Goal: Find contact information: Find contact information

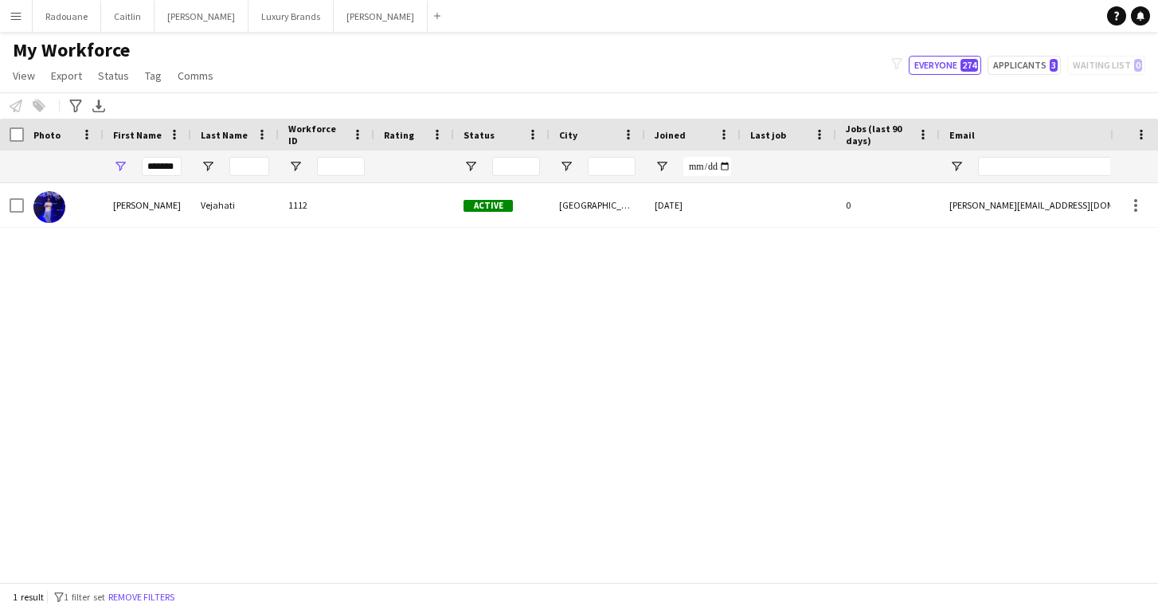
click at [183, 162] on div "*******" at bounding box center [148, 167] width 88 height 32
drag, startPoint x: 176, startPoint y: 167, endPoint x: 28, endPoint y: 195, distance: 150.9
click at [28, 195] on div "Workforce Details Photo First Name" at bounding box center [579, 351] width 1158 height 464
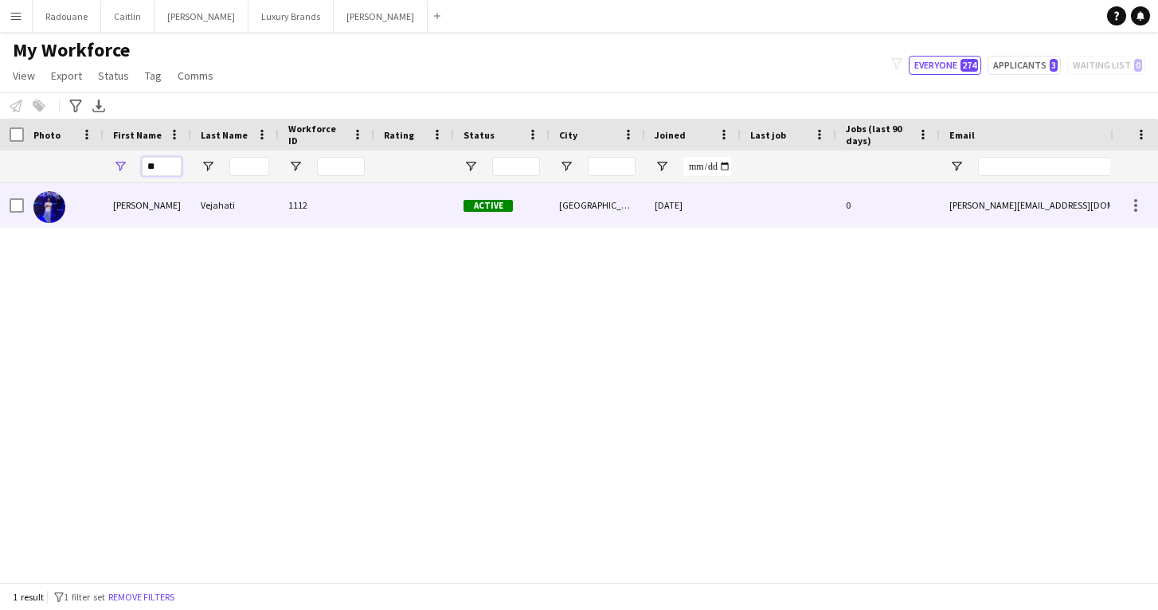
type input "*"
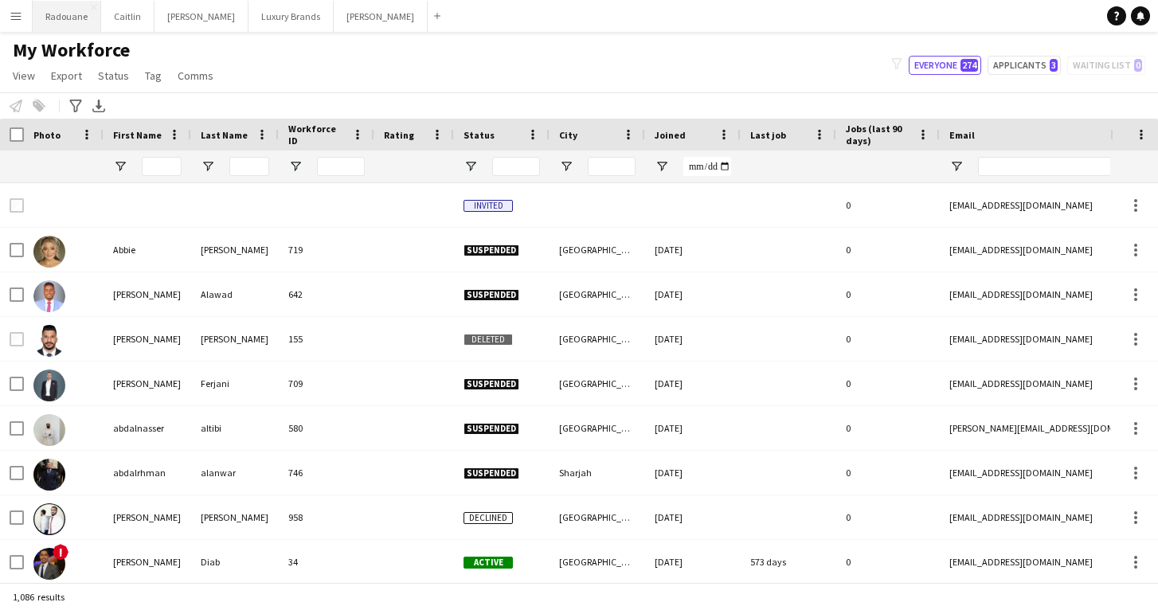
click at [48, 11] on button "Radouane Close" at bounding box center [67, 16] width 69 height 31
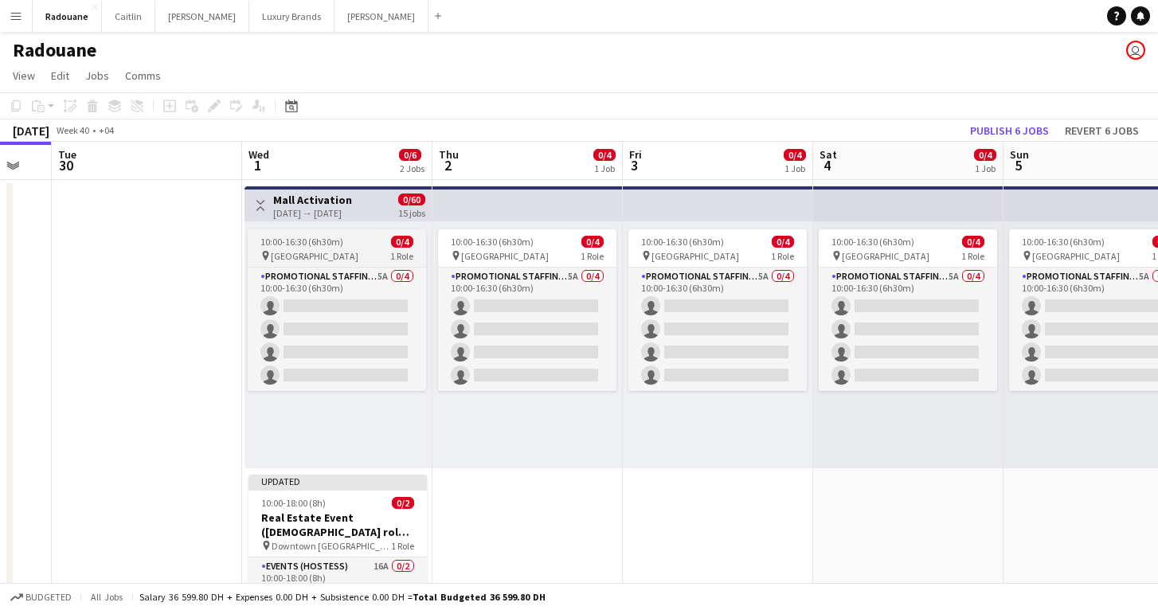
scroll to position [0, 711]
click at [331, 210] on div "[DATE] → [DATE]" at bounding box center [311, 213] width 79 height 12
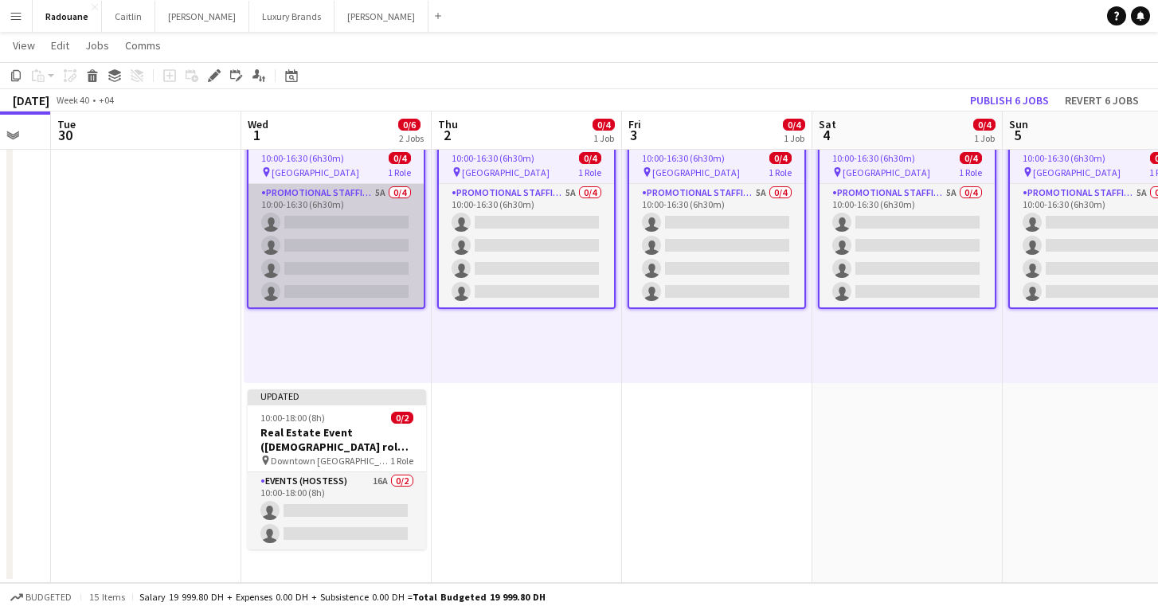
scroll to position [84, 0]
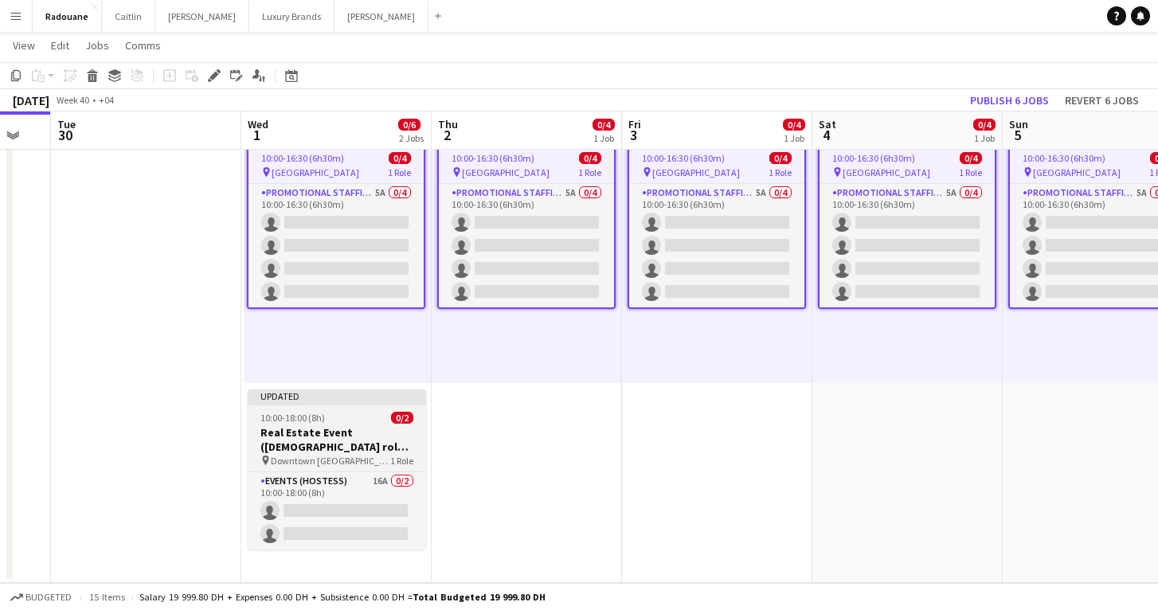
click at [336, 434] on h3 "Real Estate Event ([DEMOGRAPHIC_DATA] role) [GEOGRAPHIC_DATA]" at bounding box center [337, 439] width 178 height 29
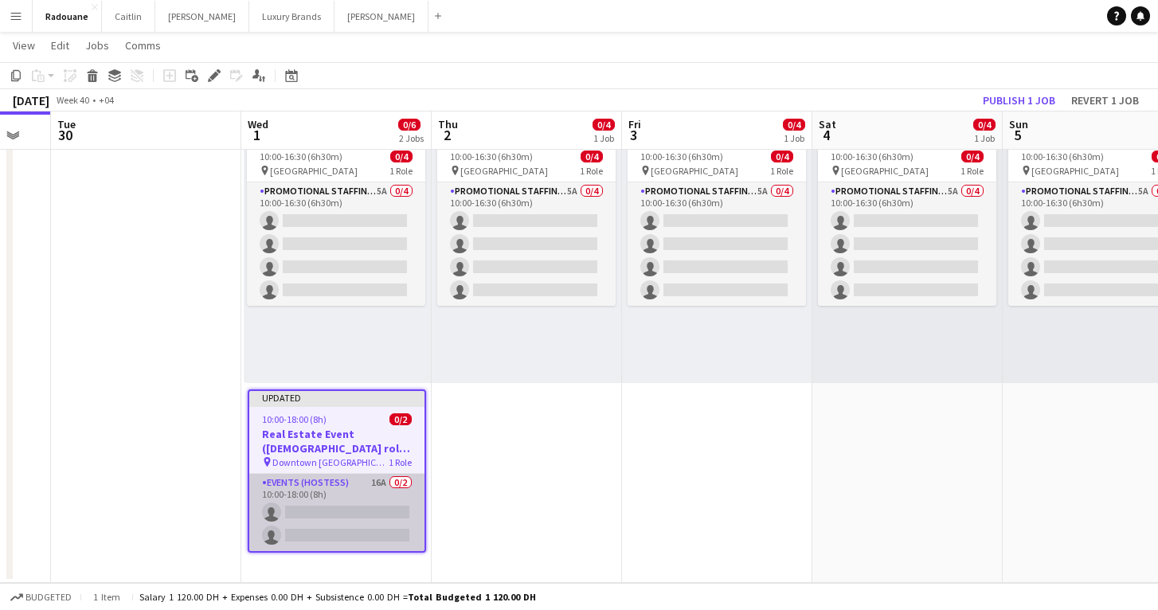
click at [341, 517] on app-card-role "Events (Hostess) 16A 0/2 10:00-18:00 (8h) single-neutral-actions single-neutral…" at bounding box center [336, 512] width 175 height 77
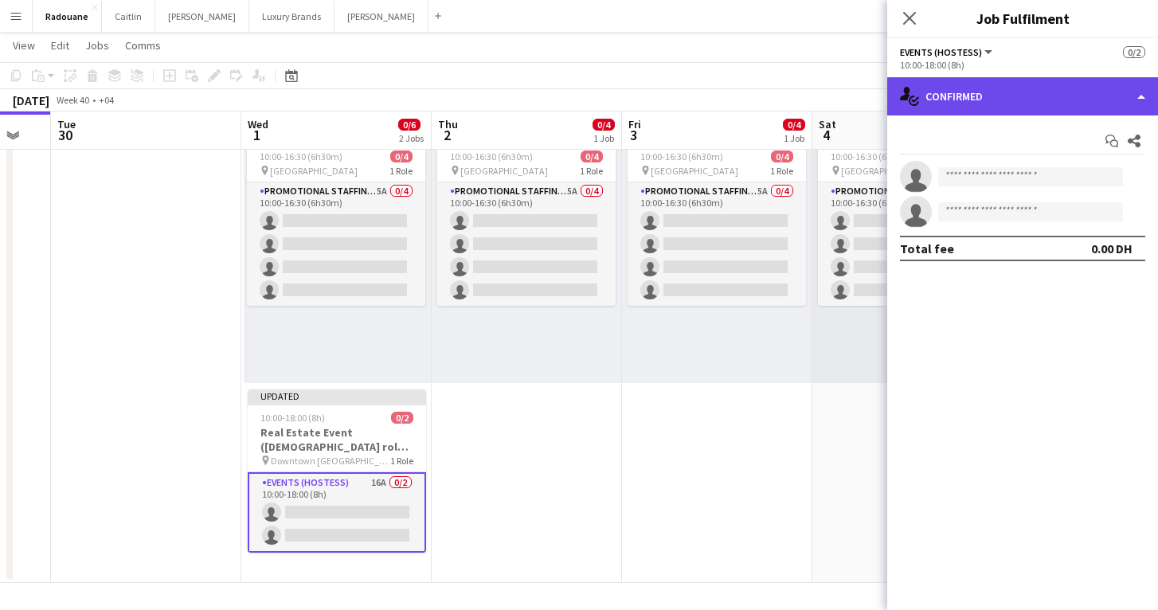
click at [1078, 100] on div "single-neutral-actions-check-2 Confirmed" at bounding box center [1023, 96] width 271 height 38
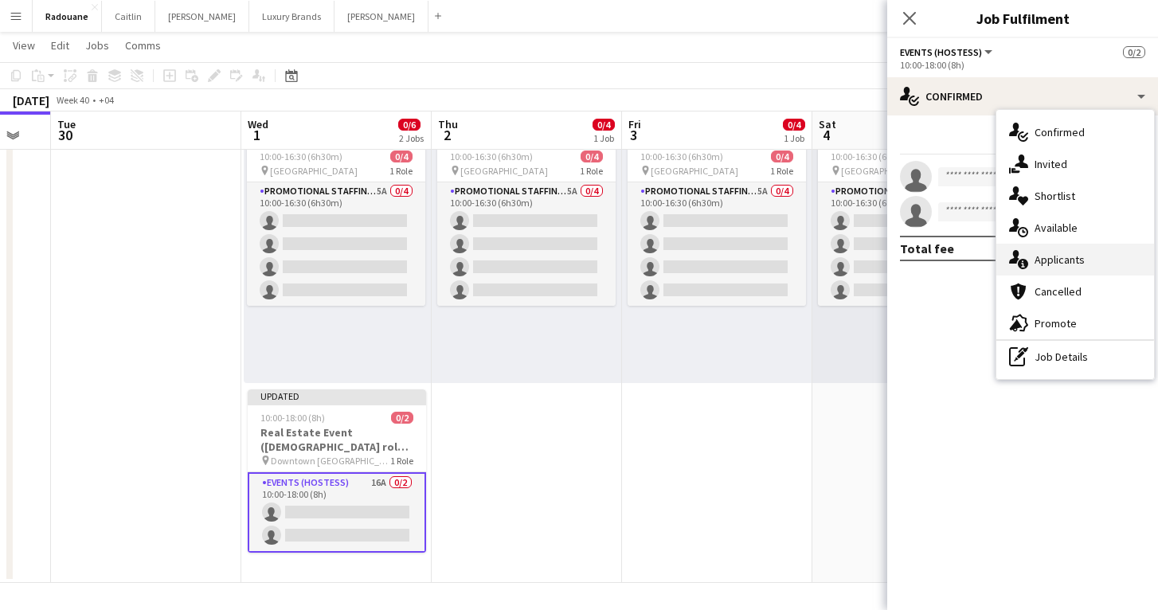
click at [1063, 254] on span "Applicants" at bounding box center [1060, 260] width 50 height 14
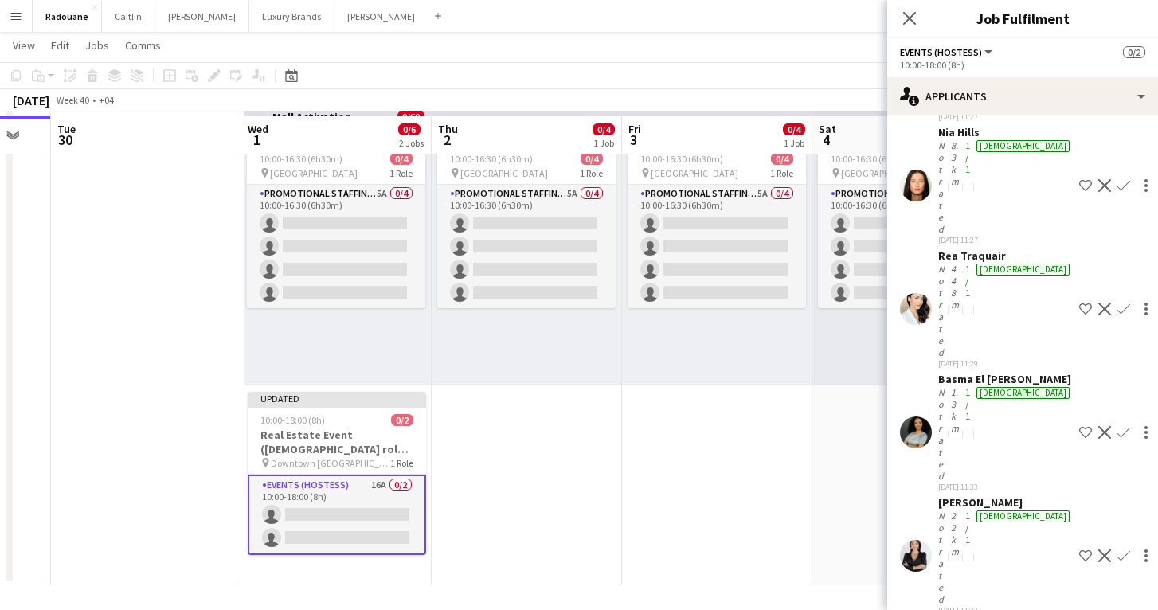
scroll to position [0, 0]
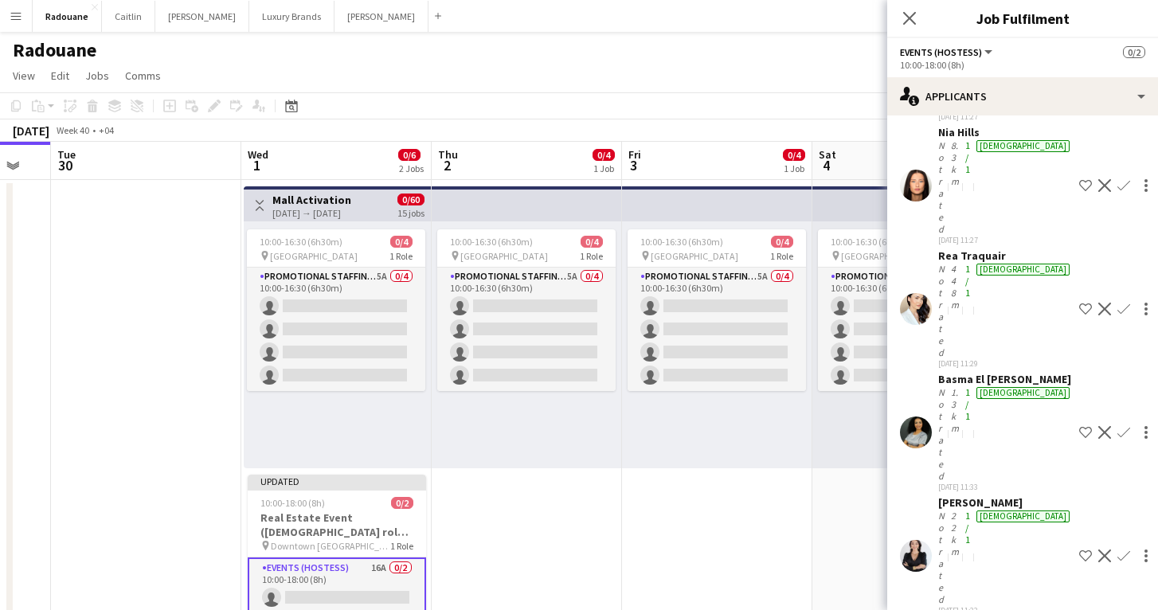
click at [766, 510] on app-date-cell "10:00-16:30 (6h30m) 0/4 pin [GEOGRAPHIC_DATA] 1 Role Promotional Staffing (Bran…" at bounding box center [717, 424] width 190 height 488
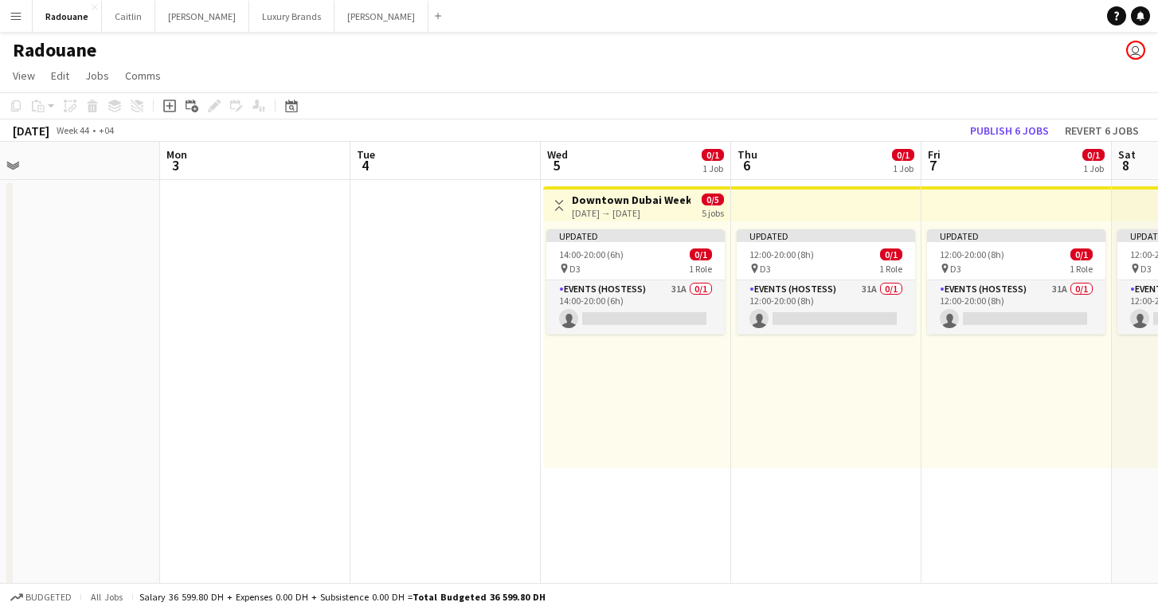
click at [11, 16] on app-icon "Menu" at bounding box center [16, 16] width 13 height 13
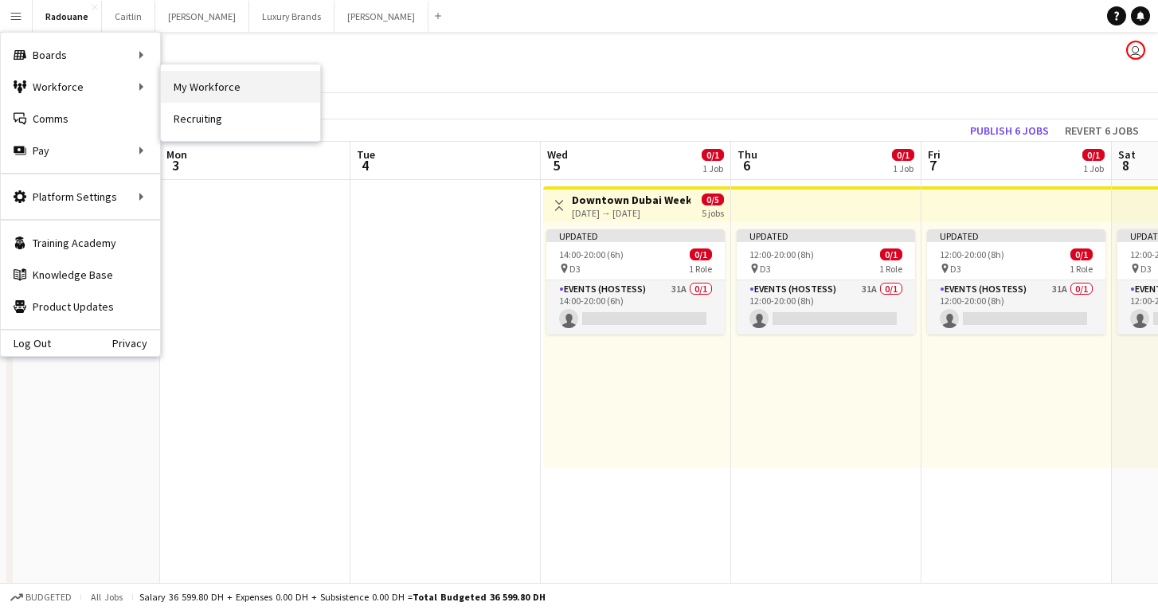
click at [172, 91] on link "My Workforce" at bounding box center [240, 87] width 159 height 32
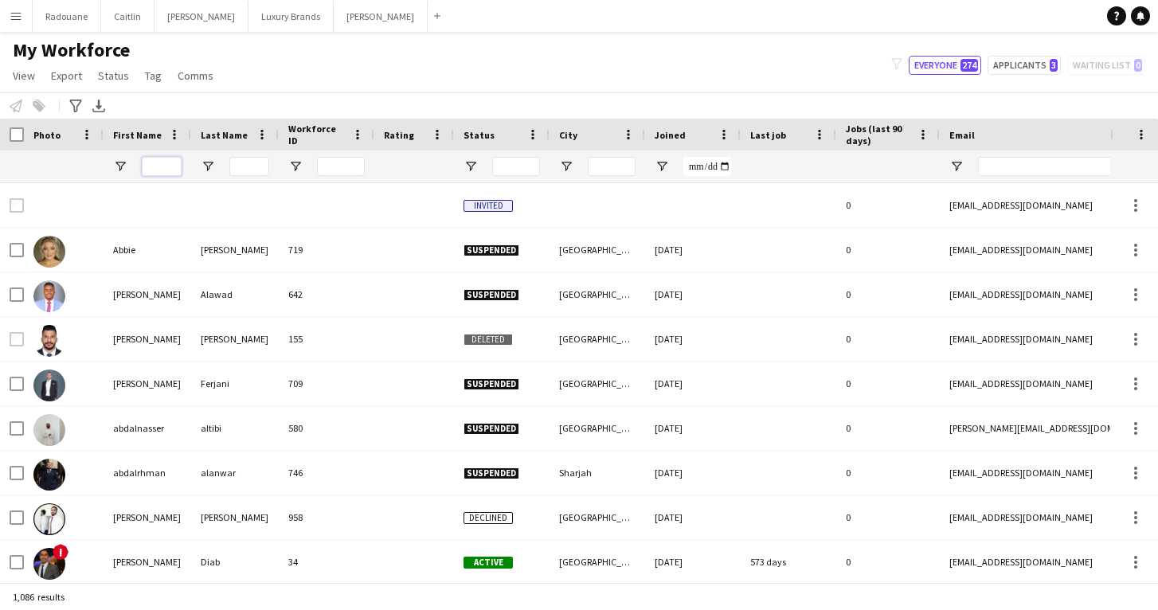
click at [157, 166] on input "First Name Filter Input" at bounding box center [162, 166] width 40 height 19
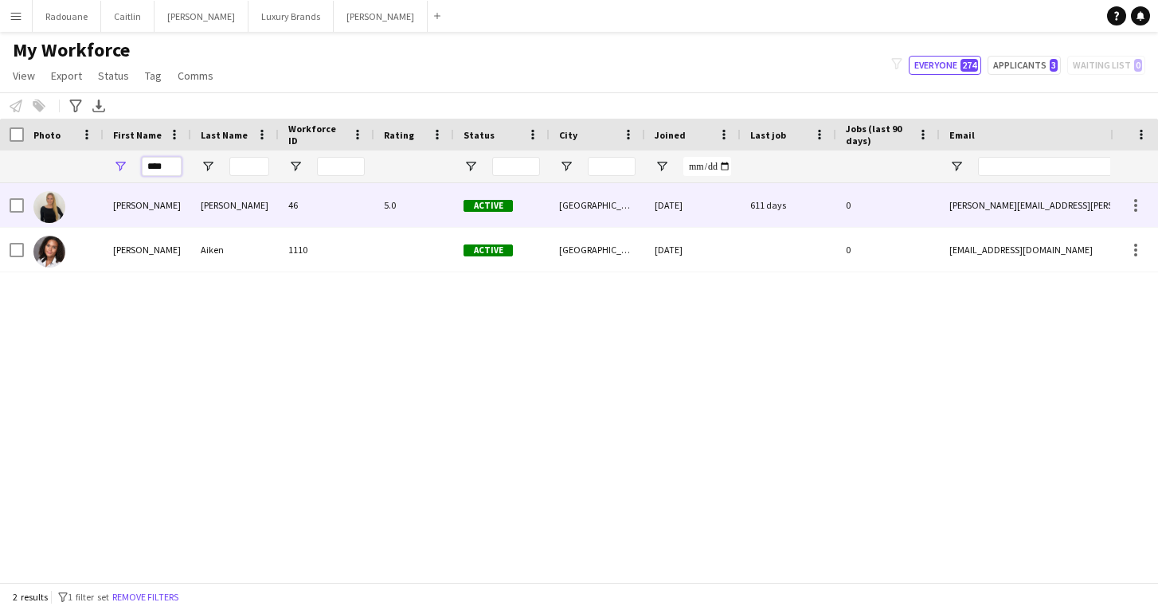
type input "***"
drag, startPoint x: 141, startPoint y: 187, endPoint x: 105, endPoint y: 198, distance: 37.5
click at [105, 198] on div "[PERSON_NAME]" at bounding box center [148, 205] width 88 height 44
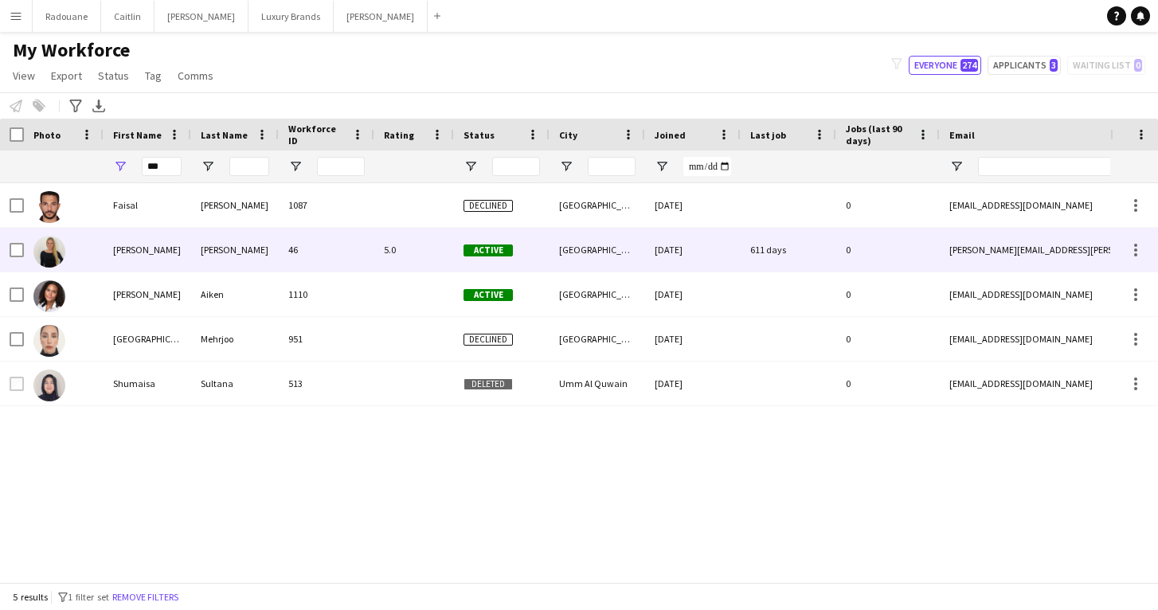
click at [76, 251] on div at bounding box center [64, 250] width 80 height 44
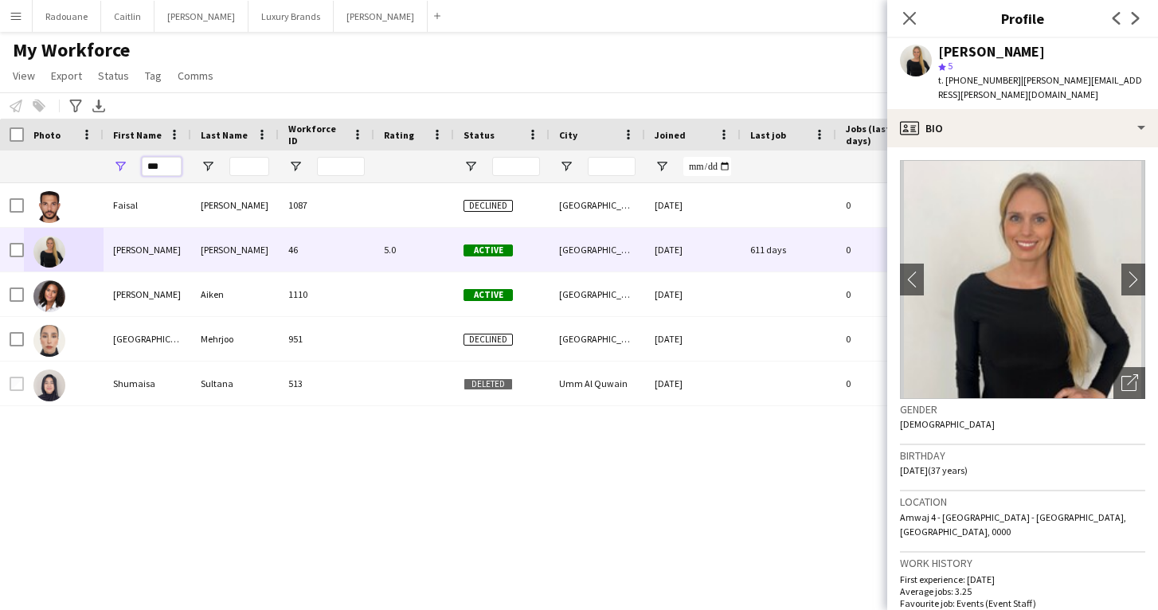
drag, startPoint x: 163, startPoint y: 167, endPoint x: 80, endPoint y: 186, distance: 84.3
click at [109, 176] on div "***" at bounding box center [148, 167] width 88 height 32
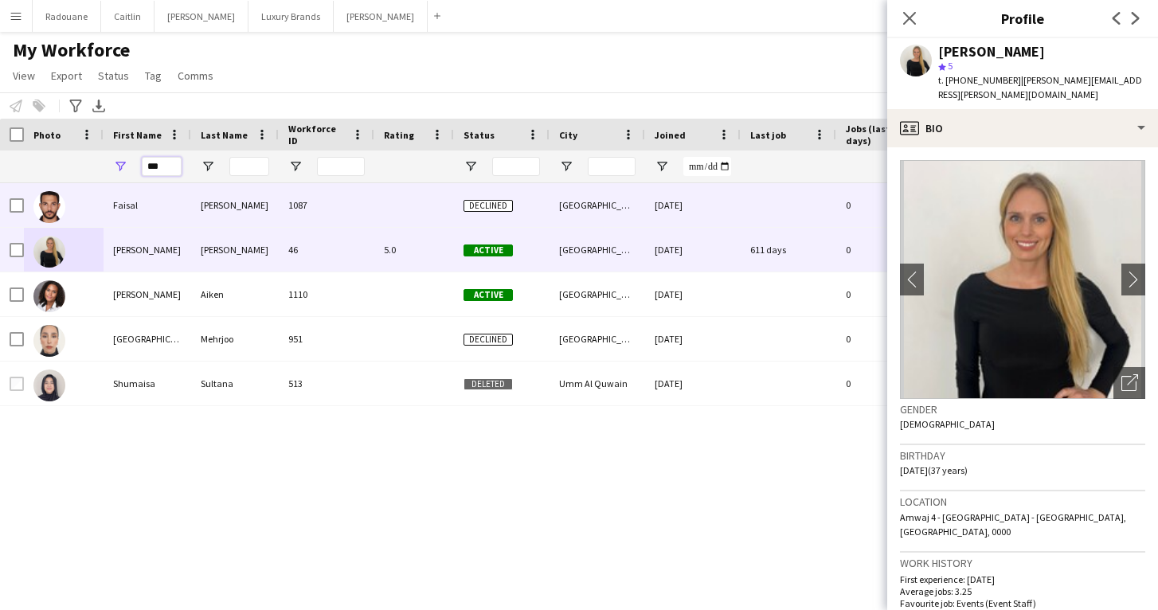
drag, startPoint x: 80, startPoint y: 186, endPoint x: 166, endPoint y: 167, distance: 87.4
click at [166, 167] on input "***" at bounding box center [162, 166] width 40 height 19
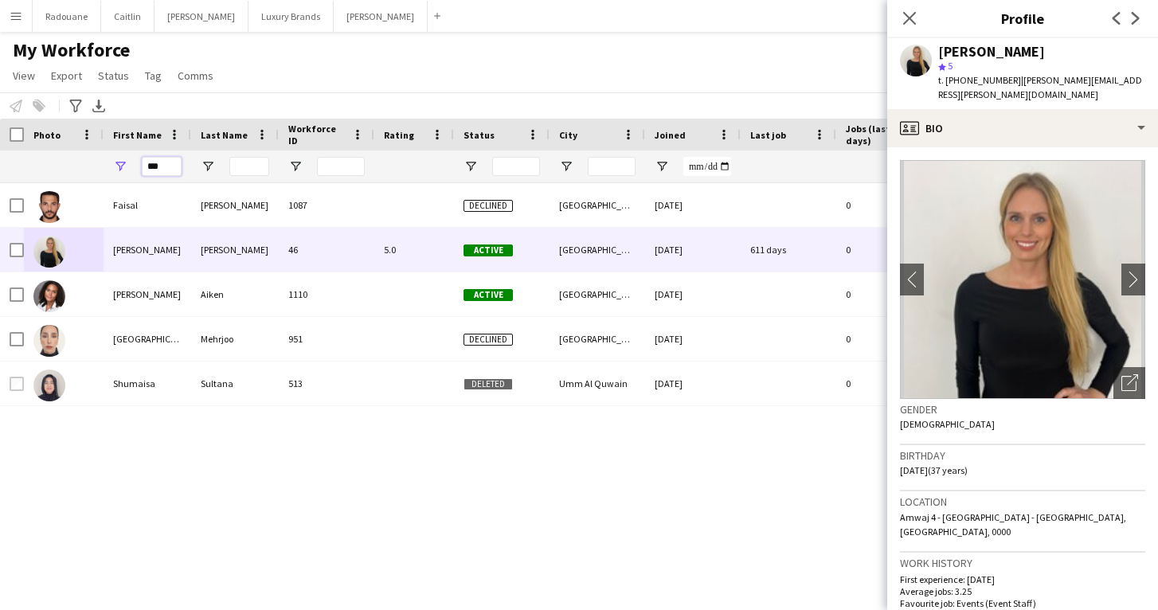
click at [166, 167] on input "***" at bounding box center [162, 166] width 40 height 19
paste input "******"
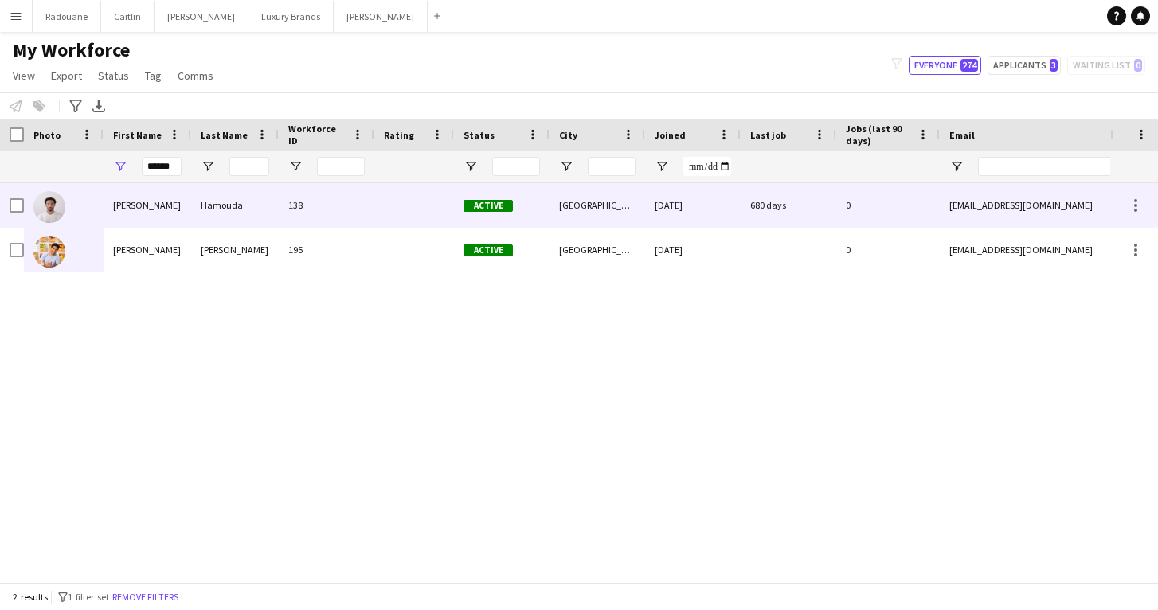
click at [130, 198] on div "[PERSON_NAME]" at bounding box center [148, 205] width 88 height 44
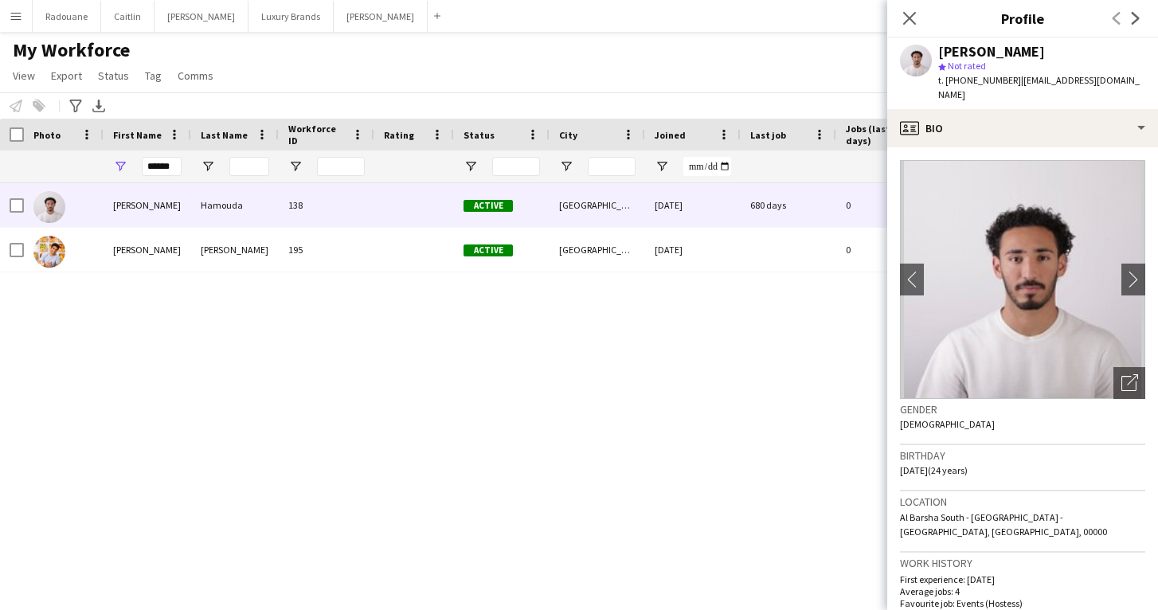
click at [1138, 82] on div "[PERSON_NAME] star Not rated t. [PHONE_NUMBER] | [EMAIL_ADDRESS][DOMAIN_NAME]" at bounding box center [1023, 73] width 271 height 71
drag, startPoint x: 1136, startPoint y: 80, endPoint x: 1013, endPoint y: 84, distance: 122.7
click at [1013, 84] on span "| [EMAIL_ADDRESS][DOMAIN_NAME]" at bounding box center [1040, 87] width 202 height 26
copy span "[EMAIL_ADDRESS][DOMAIN_NAME]"
click at [174, 167] on input "******" at bounding box center [162, 166] width 40 height 19
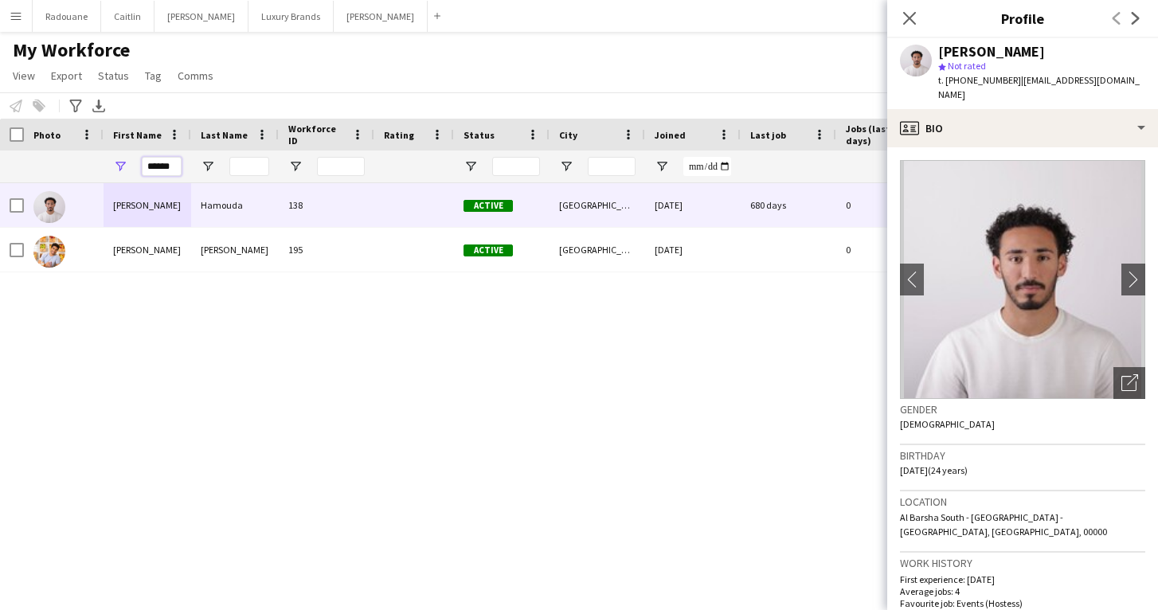
click at [177, 167] on input "******" at bounding box center [162, 166] width 40 height 19
type input "*"
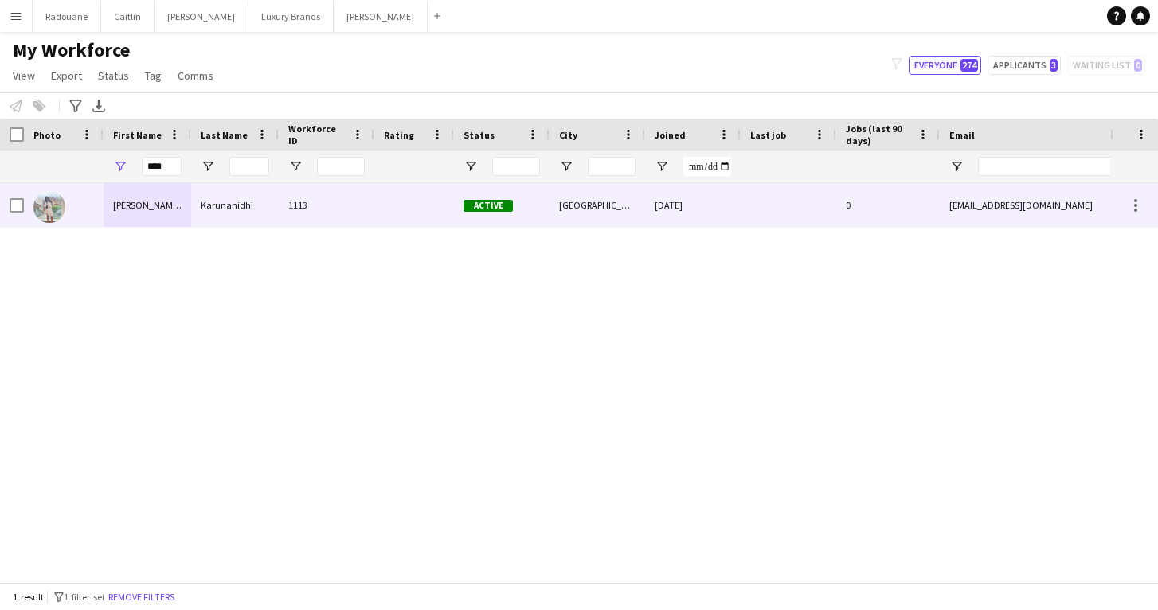
click at [151, 210] on div "[PERSON_NAME] [PERSON_NAME]" at bounding box center [148, 205] width 88 height 44
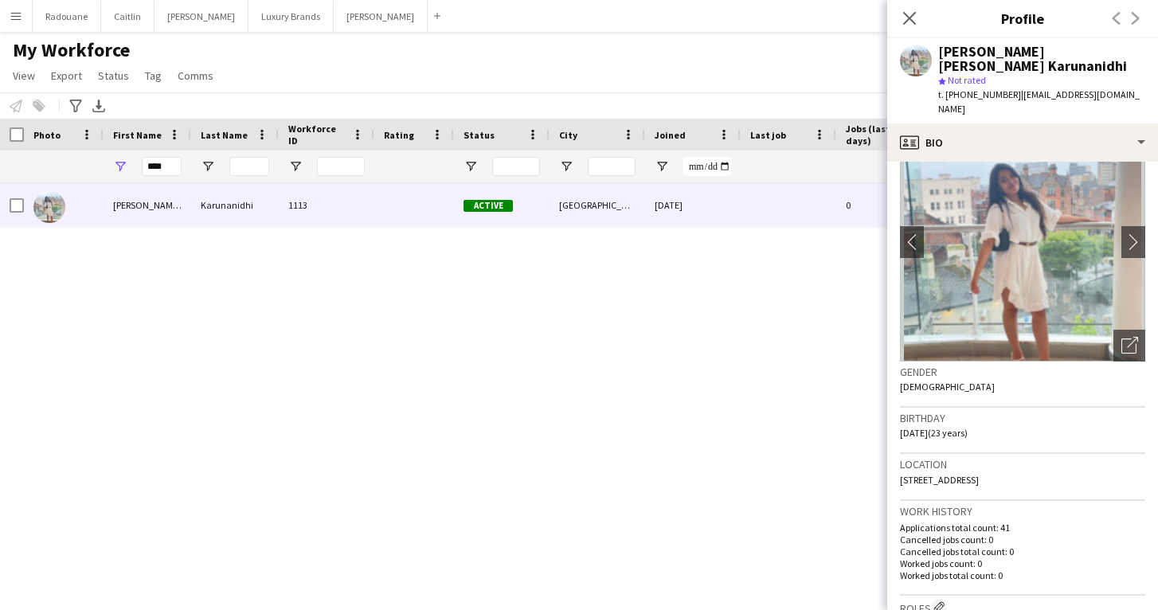
scroll to position [33, 0]
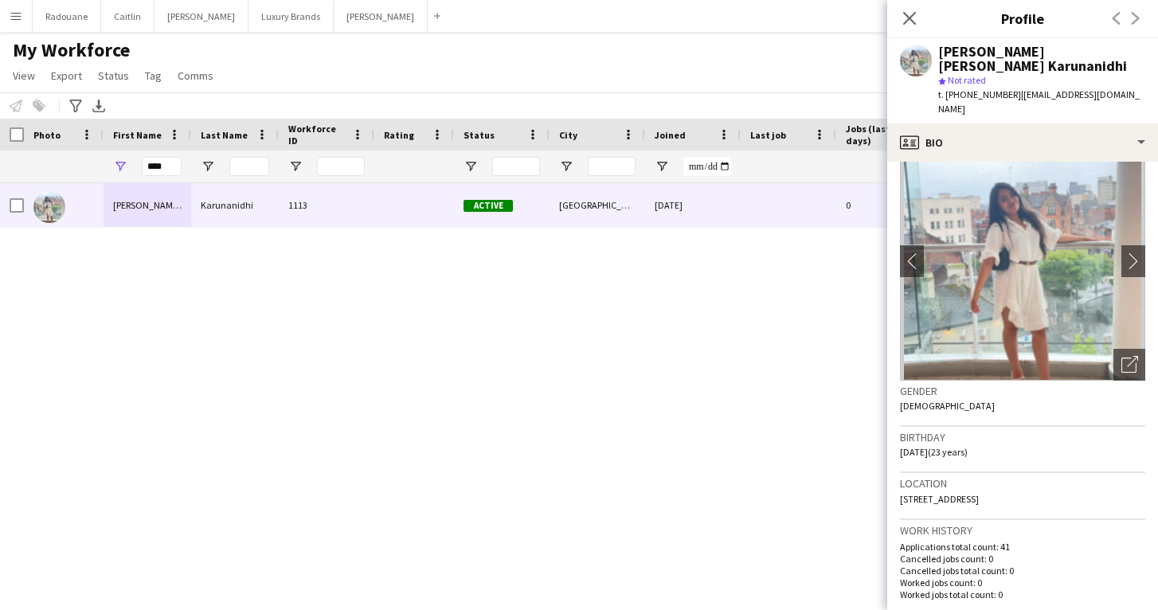
click at [1018, 67] on div "[PERSON_NAME] [PERSON_NAME] Karunanidhi" at bounding box center [1042, 59] width 207 height 29
drag, startPoint x: 1017, startPoint y: 68, endPoint x: 941, endPoint y: 65, distance: 75.8
click at [940, 65] on div "[PERSON_NAME] [PERSON_NAME] Karunanidhi" at bounding box center [1042, 59] width 207 height 29
copy div "Karunanidhi"
click at [168, 164] on input "****" at bounding box center [162, 166] width 40 height 19
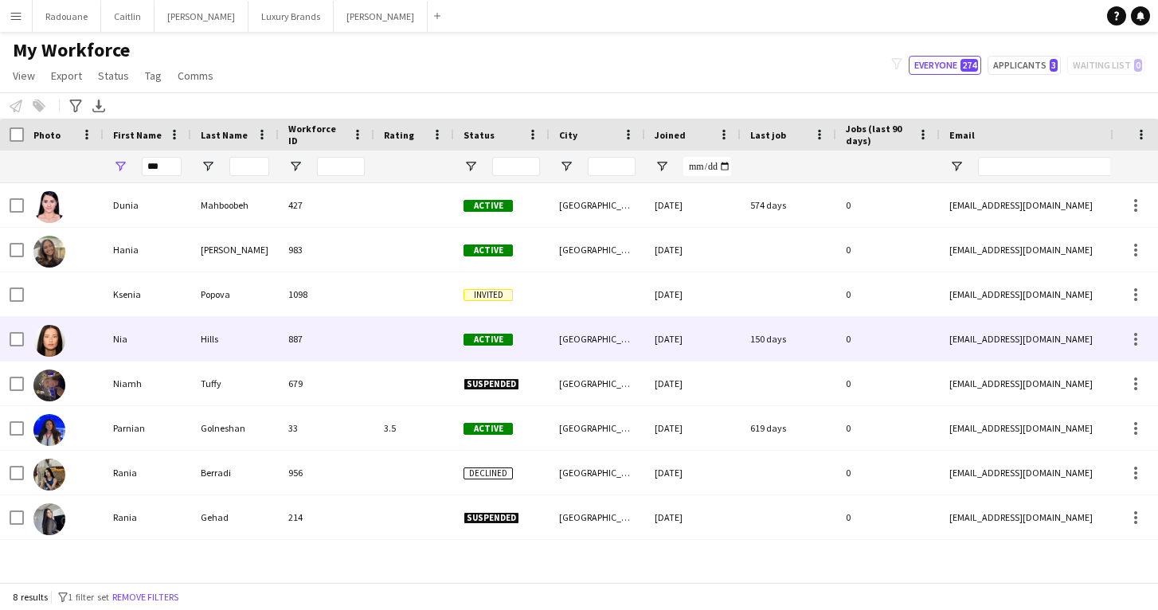
click at [168, 329] on div "Nia" at bounding box center [148, 339] width 88 height 44
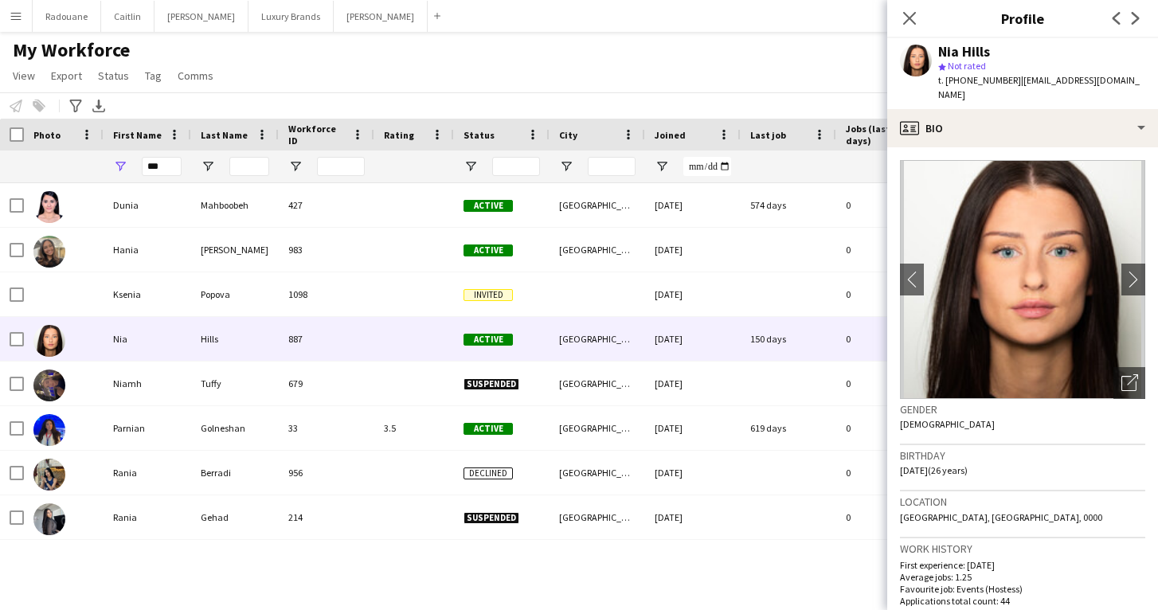
scroll to position [0, 0]
click at [1099, 79] on div "Nia Hills star Not rated t. [PHONE_NUMBER] | [EMAIL_ADDRESS][DOMAIN_NAME]" at bounding box center [1023, 73] width 271 height 71
drag, startPoint x: 1098, startPoint y: 80, endPoint x: 1014, endPoint y: 83, distance: 83.7
click at [1014, 83] on div "Nia Hills star Not rated t. [PHONE_NUMBER] | [EMAIL_ADDRESS][DOMAIN_NAME]" at bounding box center [1023, 73] width 271 height 71
copy span "[EMAIL_ADDRESS][DOMAIN_NAME]"
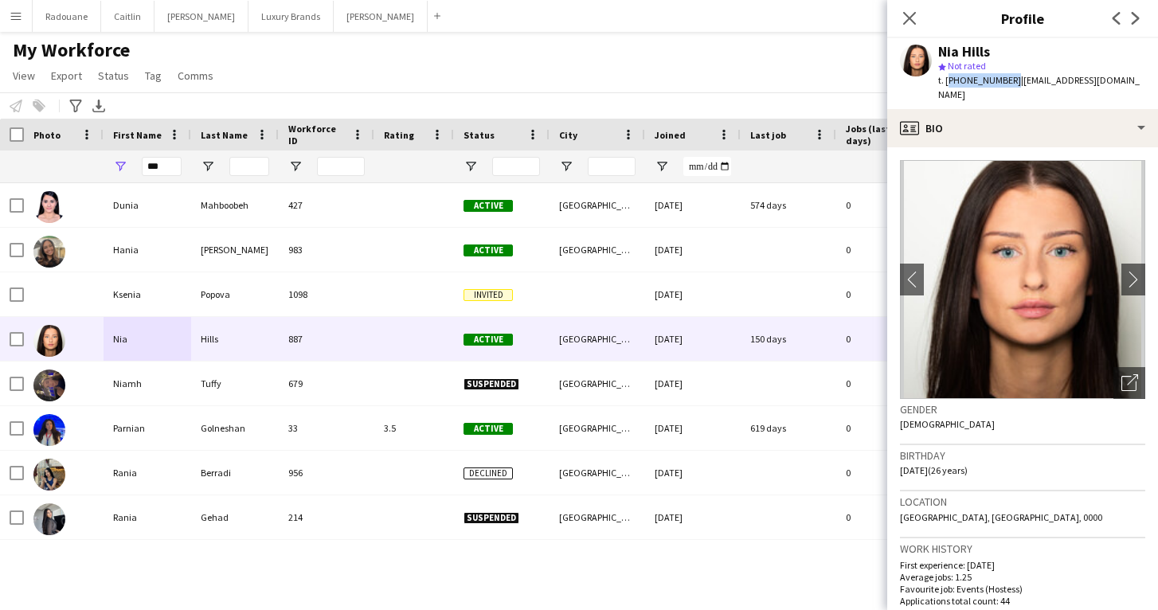
drag, startPoint x: 1009, startPoint y: 79, endPoint x: 947, endPoint y: 82, distance: 61.4
click at [947, 82] on span "t. [PHONE_NUMBER]" at bounding box center [980, 80] width 83 height 12
copy span "[PHONE_NUMBER]"
click at [163, 167] on input "***" at bounding box center [162, 166] width 40 height 19
type input "*"
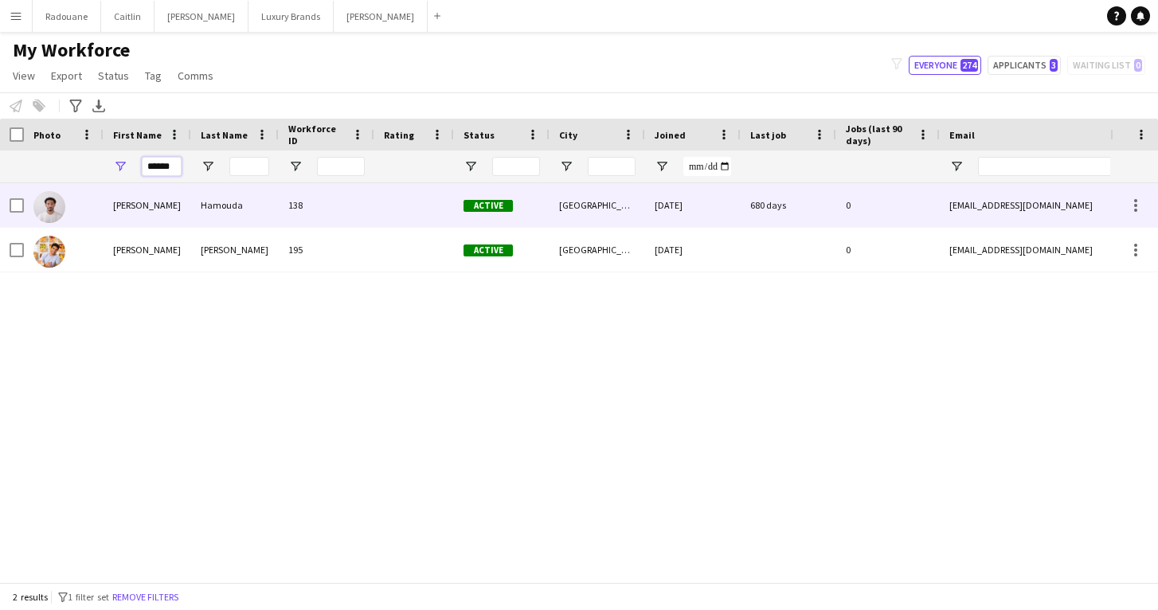
type input "******"
drag, startPoint x: 159, startPoint y: 192, endPoint x: 144, endPoint y: 221, distance: 32.4
click at [144, 221] on div "[PERSON_NAME]" at bounding box center [148, 205] width 88 height 44
click at [774, 206] on div "680 days" at bounding box center [789, 205] width 96 height 44
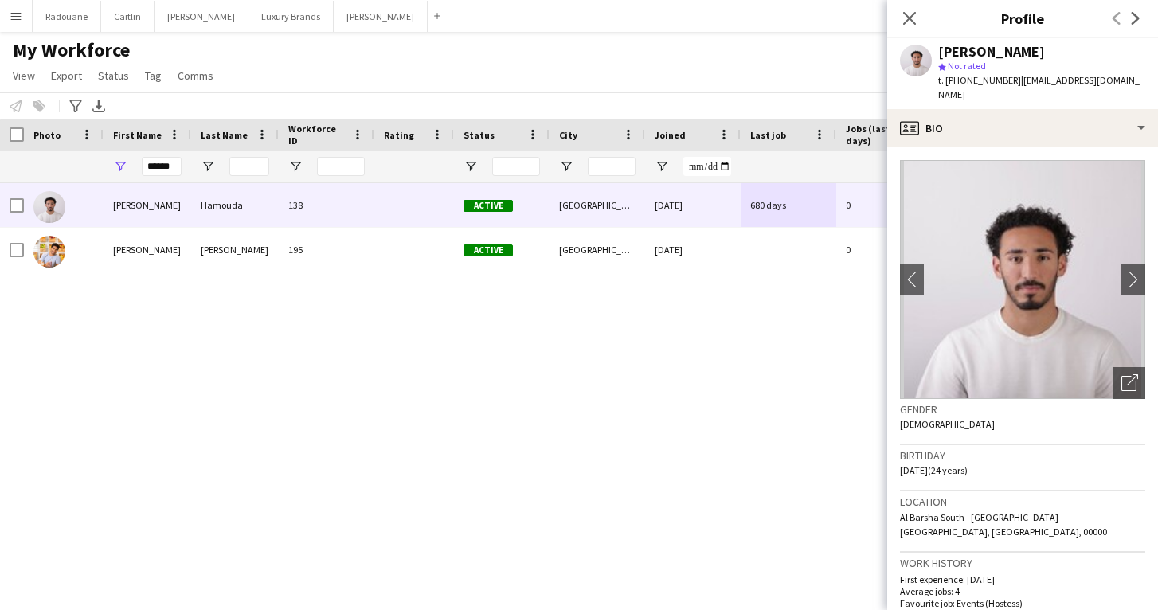
drag, startPoint x: 1009, startPoint y: 80, endPoint x: 947, endPoint y: 82, distance: 62.2
click at [947, 82] on div "t. [PHONE_NUMBER] | [EMAIL_ADDRESS][DOMAIN_NAME]" at bounding box center [1042, 87] width 207 height 29
copy span "[PHONE_NUMBER]"
click at [177, 167] on input "******" at bounding box center [162, 166] width 40 height 19
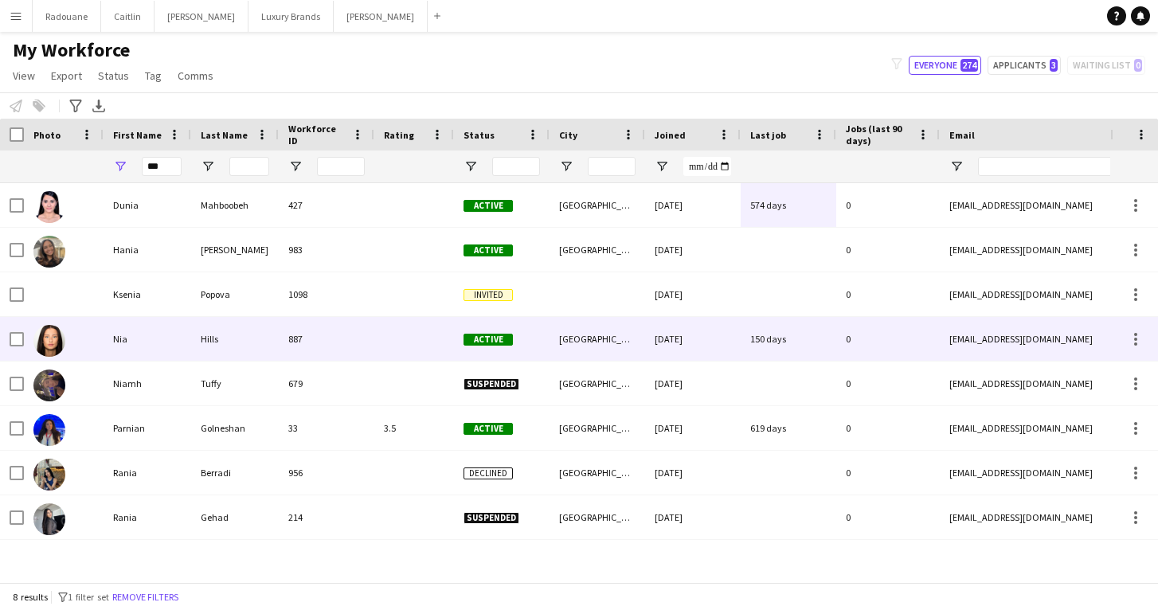
click at [135, 327] on div "Nia" at bounding box center [148, 339] width 88 height 44
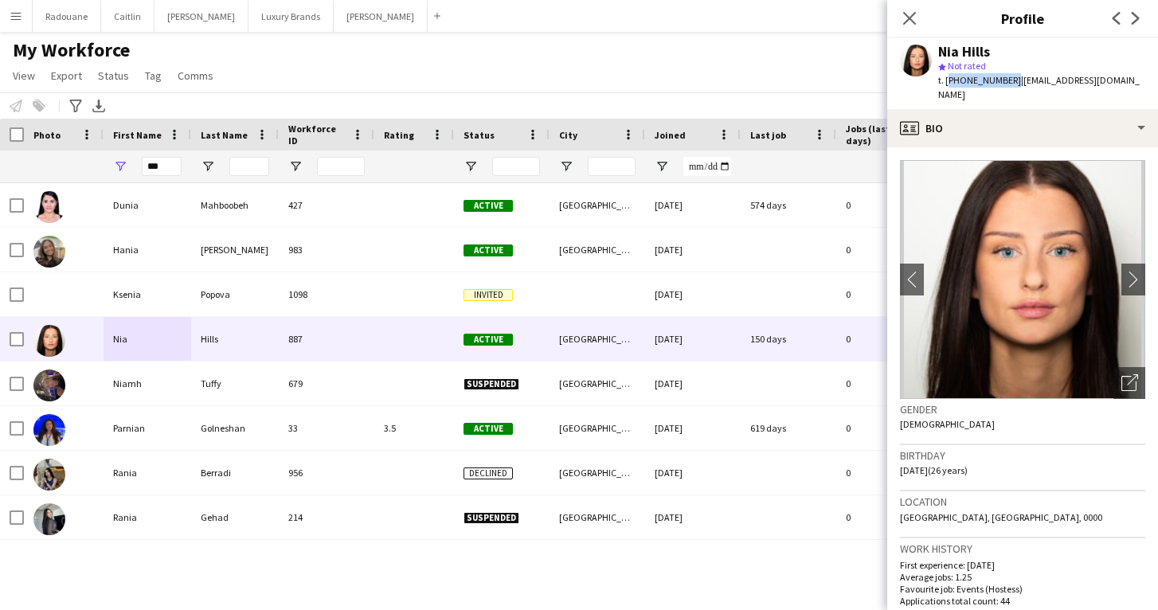
drag, startPoint x: 1008, startPoint y: 79, endPoint x: 947, endPoint y: 80, distance: 61.4
click at [947, 80] on span "t. [PHONE_NUMBER]" at bounding box center [980, 80] width 83 height 12
copy span "[PHONE_NUMBER]"
click at [160, 166] on input "***" at bounding box center [162, 166] width 40 height 19
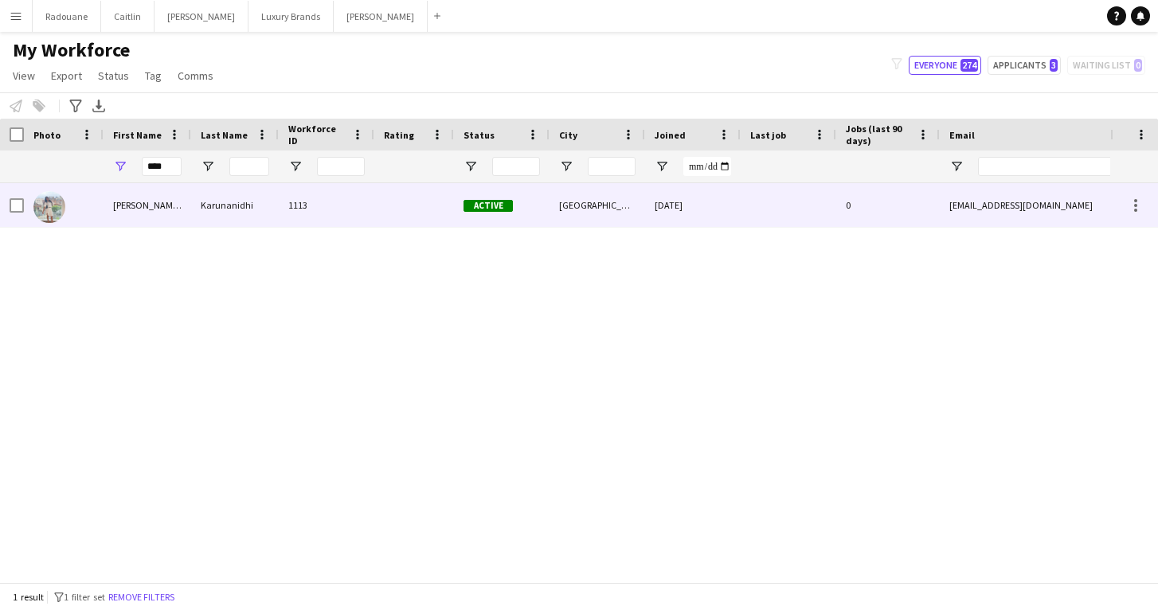
click at [134, 218] on div "[PERSON_NAME] [PERSON_NAME]" at bounding box center [148, 205] width 88 height 44
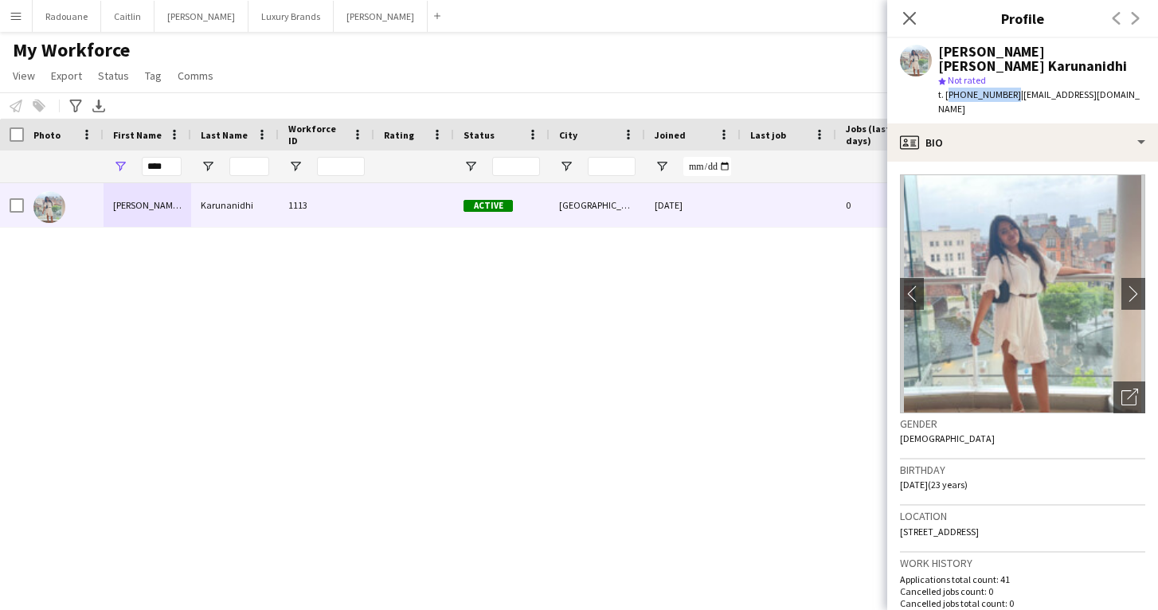
drag, startPoint x: 1008, startPoint y: 93, endPoint x: 948, endPoint y: 94, distance: 59.8
click at [948, 94] on span "t. [PHONE_NUMBER]" at bounding box center [980, 94] width 83 height 12
copy span "[PHONE_NUMBER]"
click at [1139, 93] on div "t. [PHONE_NUMBER] | [EMAIL_ADDRESS][DOMAIN_NAME]" at bounding box center [1042, 102] width 207 height 29
drag, startPoint x: 1013, startPoint y: 93, endPoint x: 1150, endPoint y: 89, distance: 137.1
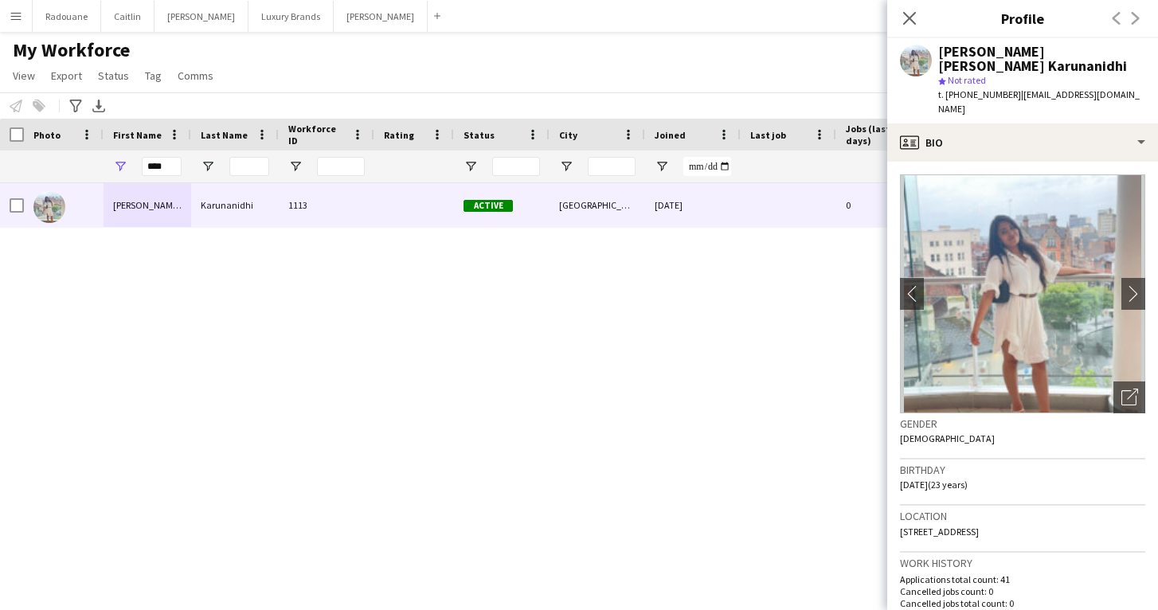
click at [1147, 89] on div "[PERSON_NAME] [PERSON_NAME] Karunanidhi star Not rated t. [PHONE_NUMBER] | [EMA…" at bounding box center [1023, 80] width 271 height 85
copy span "[EMAIL_ADDRESS][DOMAIN_NAME]"
click at [176, 167] on input "****" at bounding box center [162, 166] width 40 height 19
type input "*"
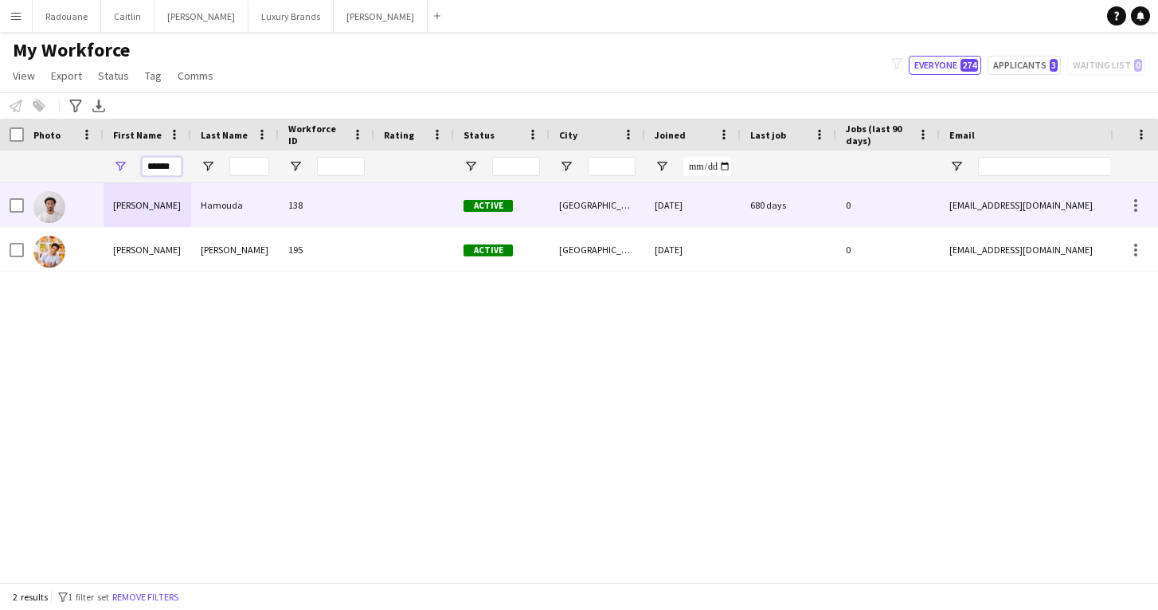
type input "******"
click at [156, 202] on div "[PERSON_NAME]" at bounding box center [148, 205] width 88 height 44
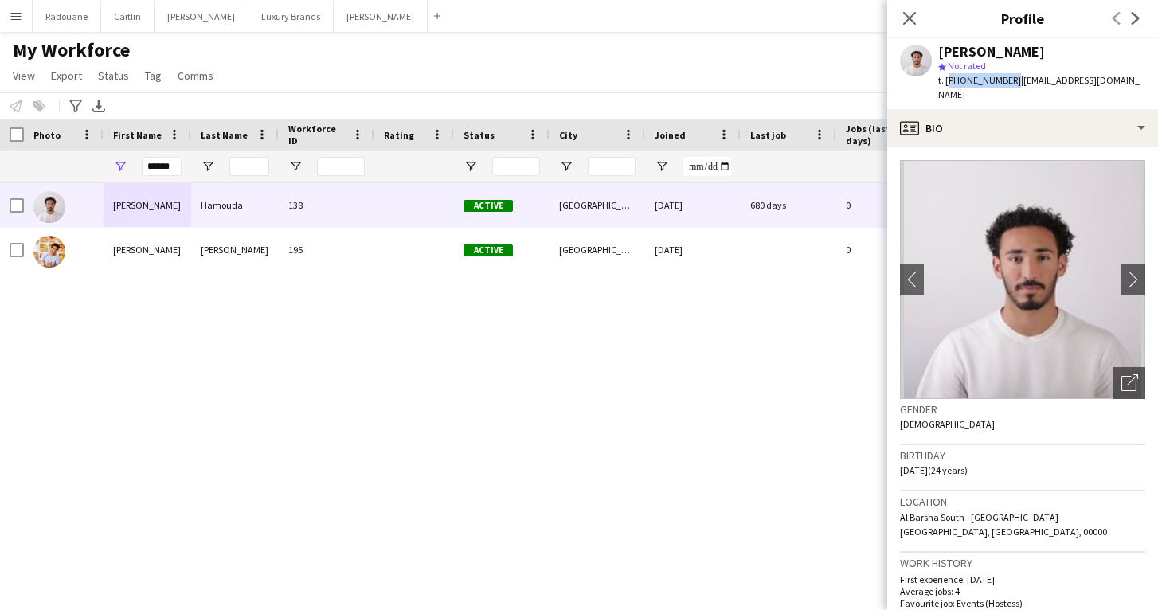
drag, startPoint x: 1008, startPoint y: 82, endPoint x: 948, endPoint y: 83, distance: 59.8
click at [948, 83] on span "t. [PHONE_NUMBER]" at bounding box center [980, 80] width 83 height 12
copy span "[PHONE_NUMBER]"
